Goal: Task Accomplishment & Management: Manage account settings

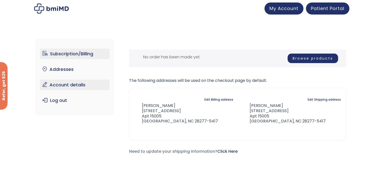
click at [80, 88] on link "Account details" at bounding box center [74, 85] width 69 height 11
click at [69, 85] on link "Account details" at bounding box center [74, 85] width 69 height 11
click at [76, 50] on link "Subscription/Billing" at bounding box center [74, 54] width 69 height 11
click at [76, 52] on link "Subscription/Billing" at bounding box center [74, 54] width 69 height 11
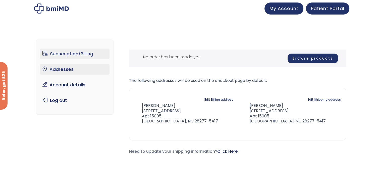
click at [65, 71] on link "Addresses" at bounding box center [74, 69] width 69 height 11
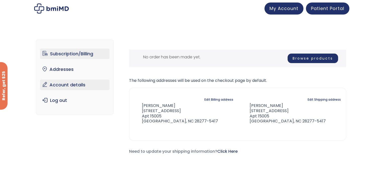
click at [66, 84] on link "Account details" at bounding box center [74, 85] width 69 height 11
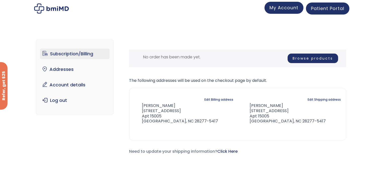
click at [295, 11] on span "My Account" at bounding box center [283, 8] width 29 height 6
click at [288, 9] on span "My Account" at bounding box center [283, 8] width 29 height 6
click at [329, 8] on span "Patient Portal" at bounding box center [327, 8] width 33 height 6
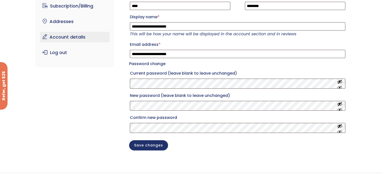
scroll to position [43, 0]
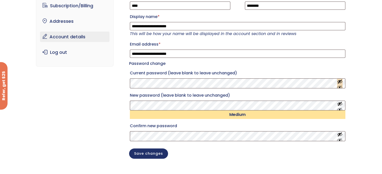
click at [341, 87] on button "Show password" at bounding box center [340, 83] width 6 height 9
click at [339, 109] on button "Show password" at bounding box center [340, 105] width 6 height 9
click at [158, 159] on button "Save changes" at bounding box center [148, 153] width 39 height 10
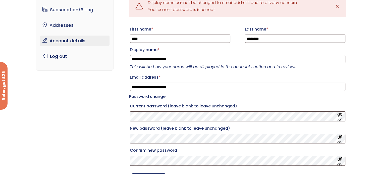
scroll to position [92, 0]
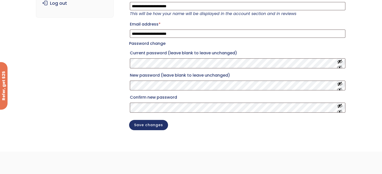
click at [381, 26] on div "**********" at bounding box center [191, 41] width 382 height 219
drag, startPoint x: 381, startPoint y: 26, endPoint x: 381, endPoint y: 37, distance: 10.8
click at [381, 37] on div "**********" at bounding box center [191, 41] width 382 height 219
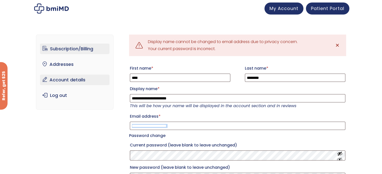
click at [69, 51] on link "Subscription/Billing" at bounding box center [74, 49] width 69 height 11
